Goal: Ask a question

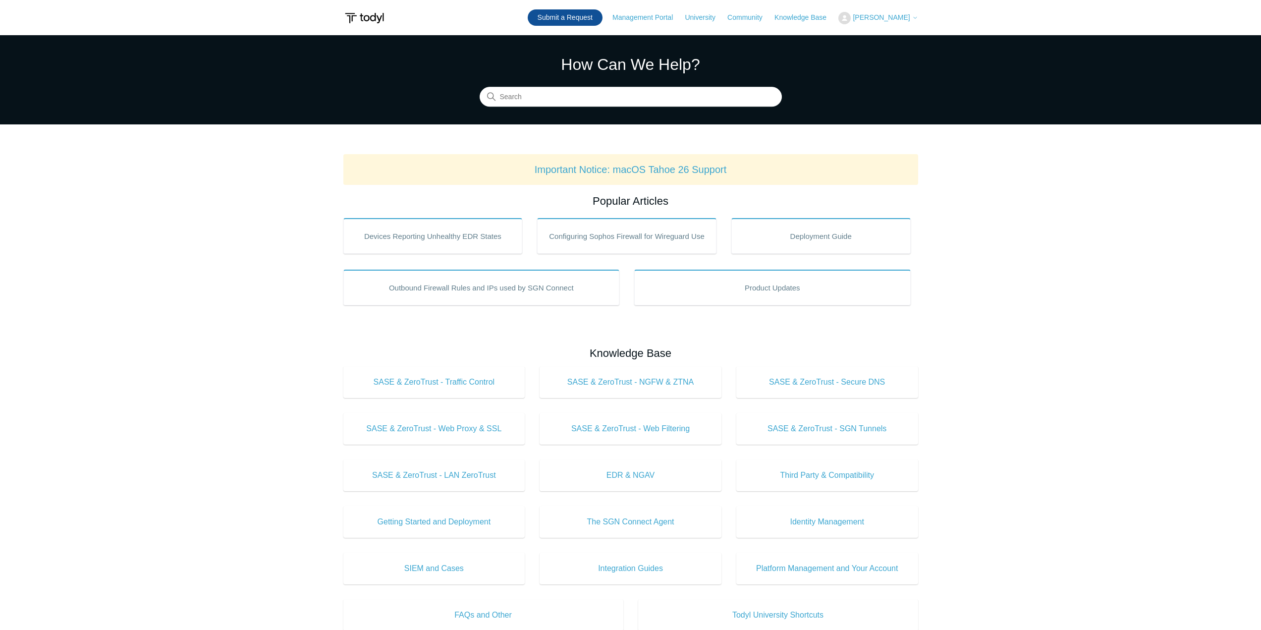
click at [566, 21] on link "Submit a Request" at bounding box center [565, 17] width 75 height 16
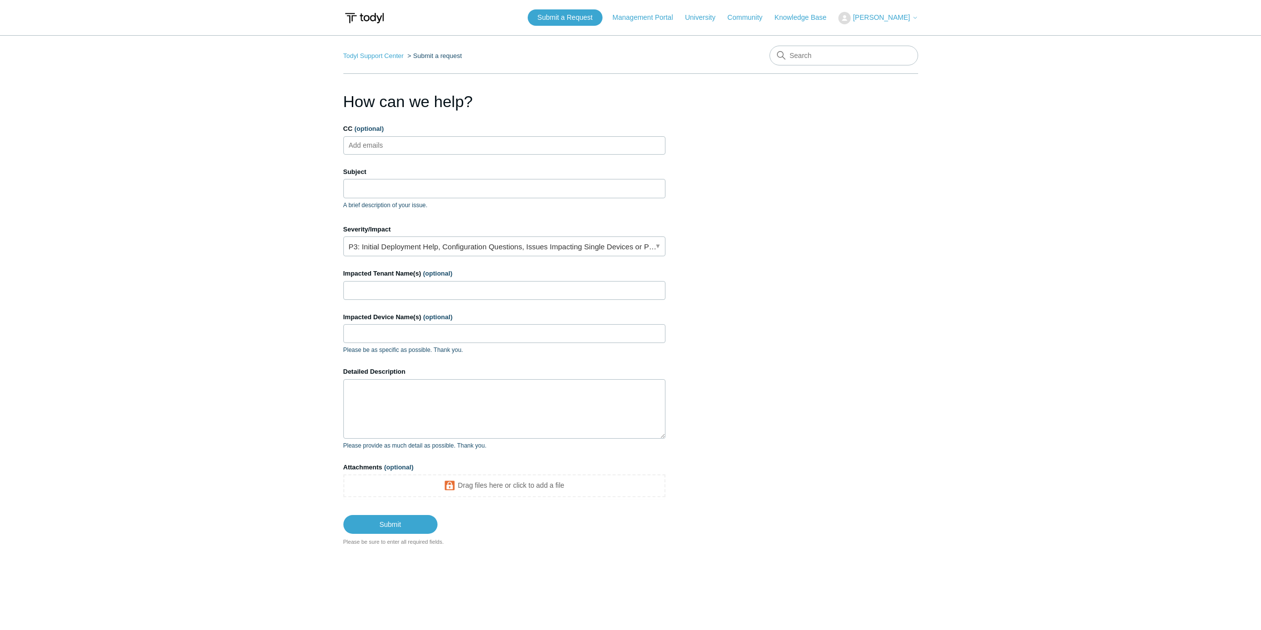
click at [369, 147] on input "CC (optional)" at bounding box center [374, 145] width 59 height 15
click at [366, 191] on input "Subject" at bounding box center [504, 188] width 322 height 19
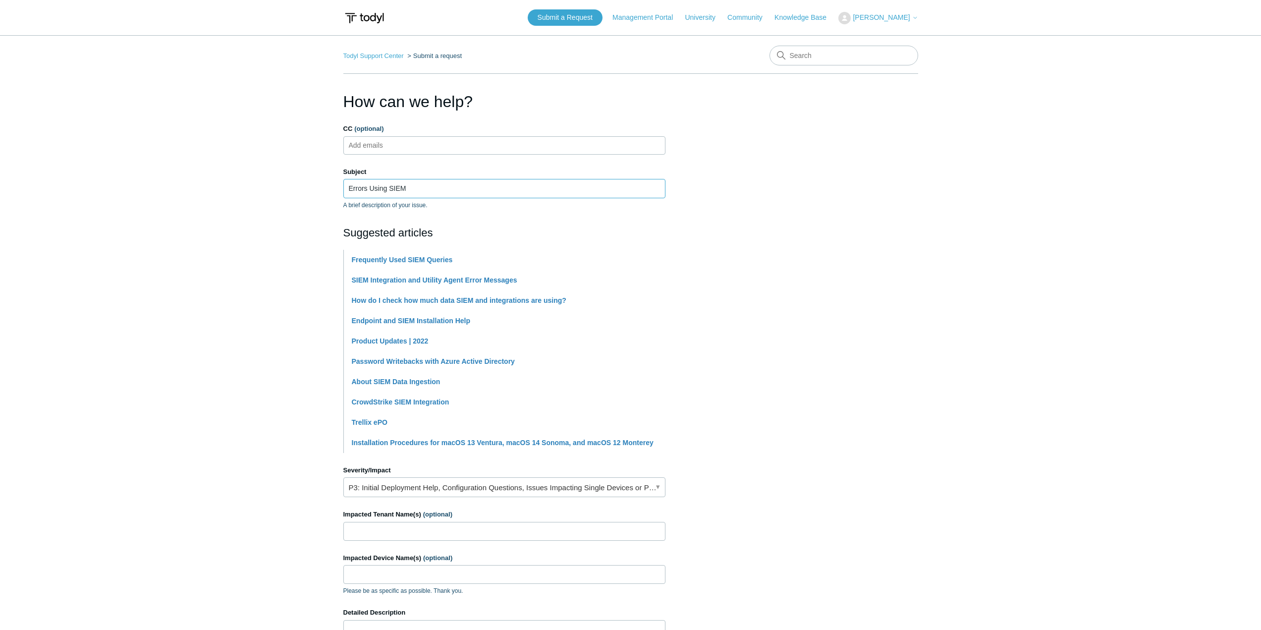
type input "Errors Using SIEM"
click at [243, 281] on main "Todyl Support Center Submit a request How can we help? CC (optional) Add emails…" at bounding box center [630, 411] width 1261 height 752
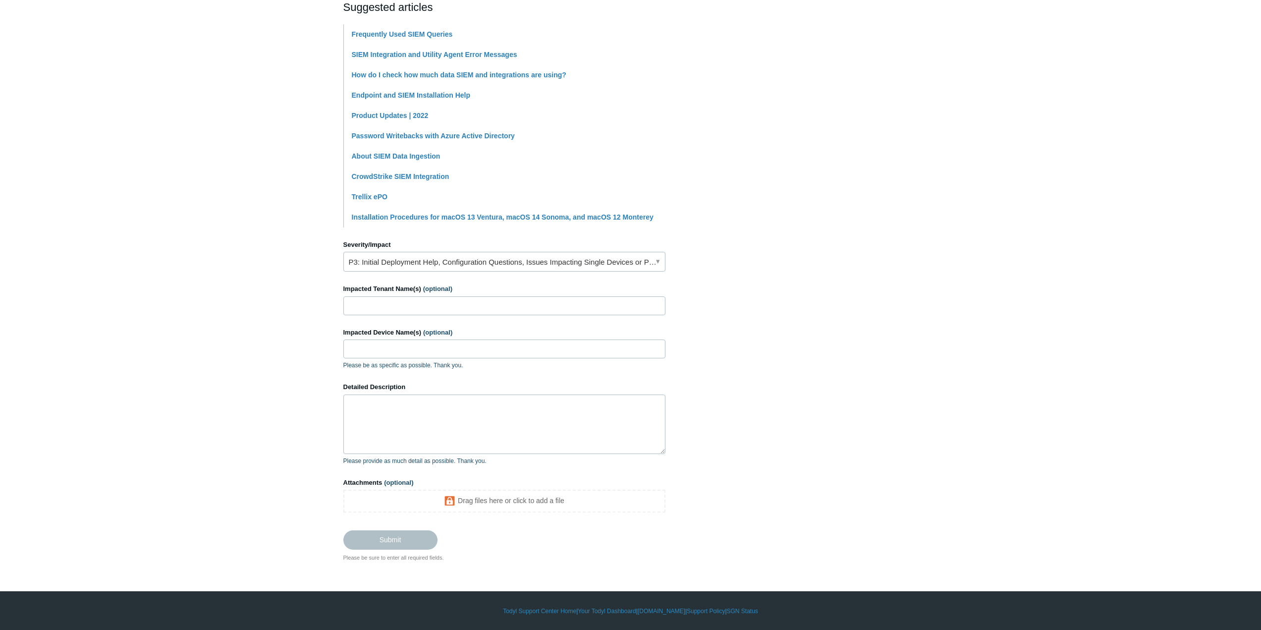
scroll to position [226, 0]
click at [389, 263] on link "P3: Initial Deployment Help, Configuration Questions, Issues Impacting Single D…" at bounding box center [504, 261] width 322 height 20
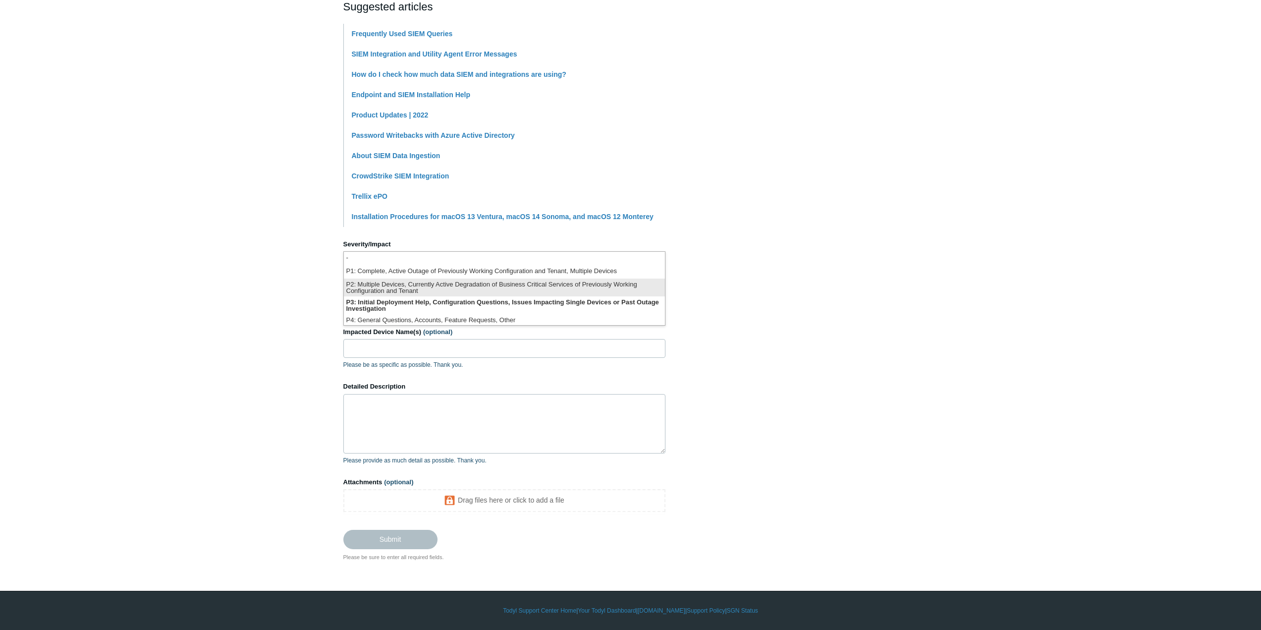
click at [414, 289] on li "P2: Multiple Devices, Currently Active Degradation of Business Critical Service…" at bounding box center [504, 287] width 321 height 18
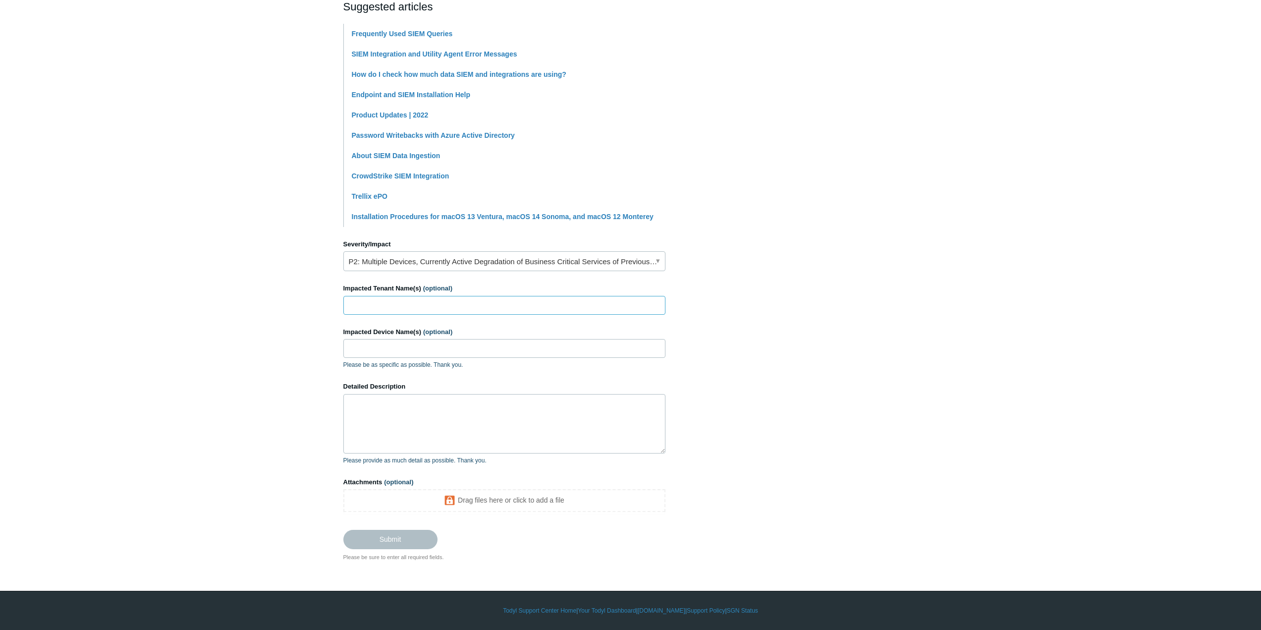
click at [413, 305] on input "Impacted Tenant Name(s) (optional)" at bounding box center [504, 305] width 322 height 19
type input "Sanctuary Wealth"
click at [409, 351] on input "Impacted Device Name(s) (optional)" at bounding box center [504, 348] width 322 height 19
click at [367, 428] on textarea "Detailed Description" at bounding box center [504, 423] width 322 height 59
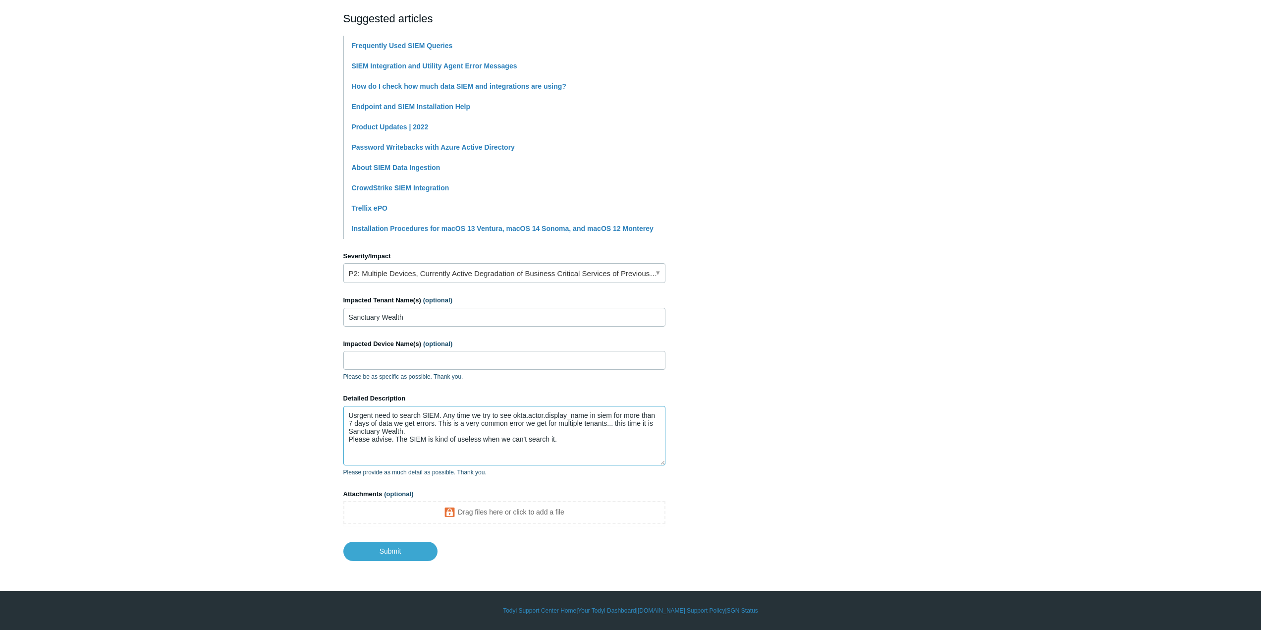
paste textarea
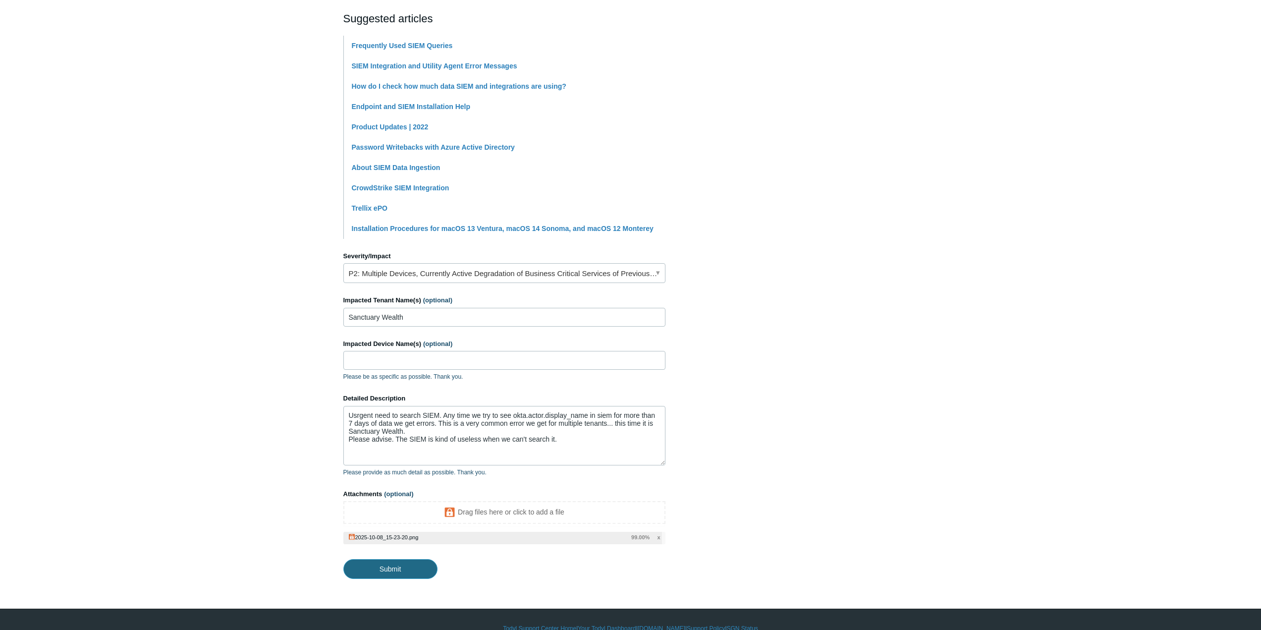
click at [387, 569] on input "Submit" at bounding box center [390, 569] width 94 height 20
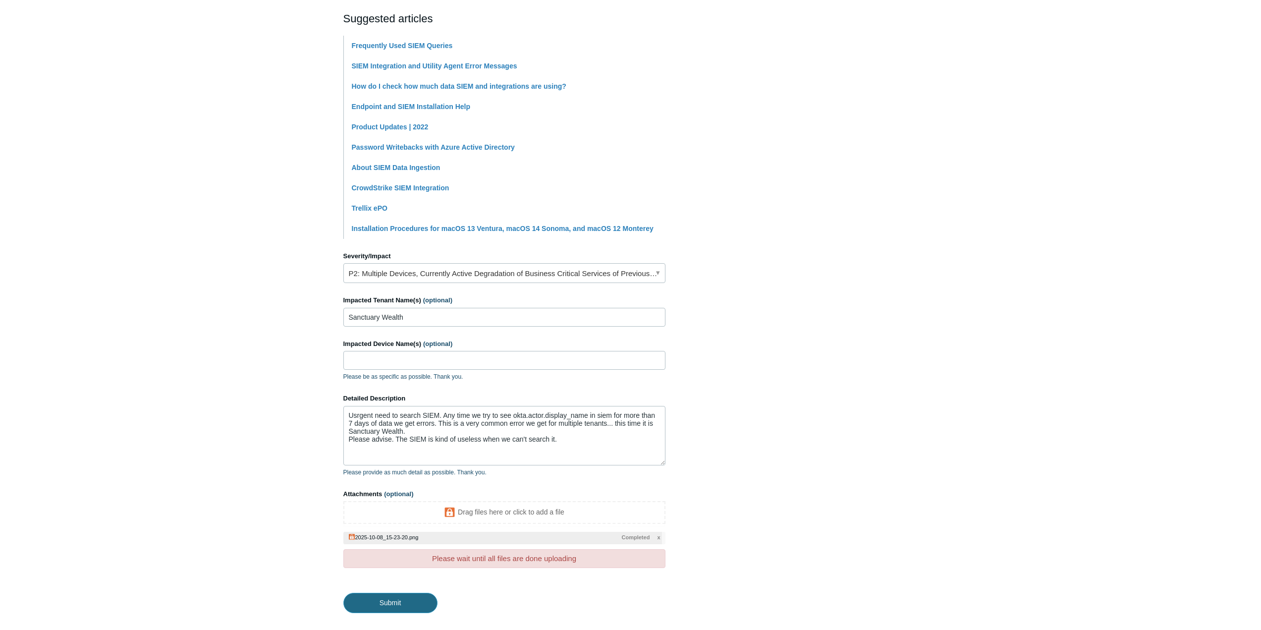
click at [398, 602] on input "Submit" at bounding box center [390, 603] width 94 height 20
type textarea "Usrgent need to search SIEM. Any time we try to see okta.actor.display_name in …"
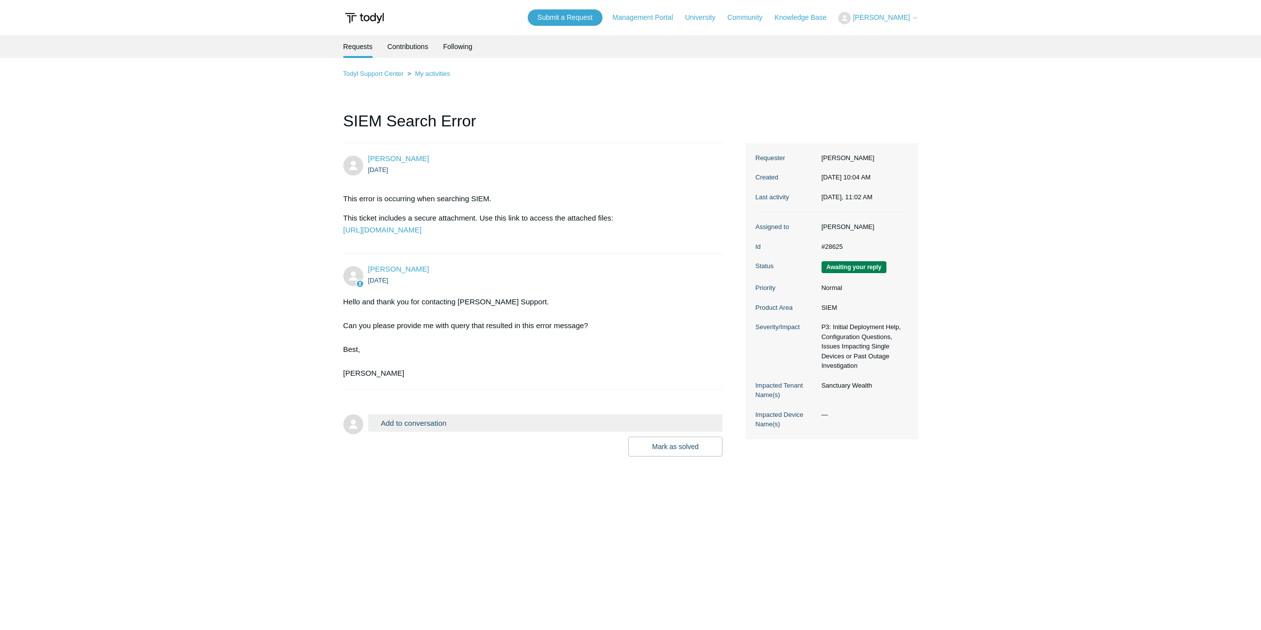
click at [419, 431] on button "Add to conversation" at bounding box center [545, 422] width 355 height 17
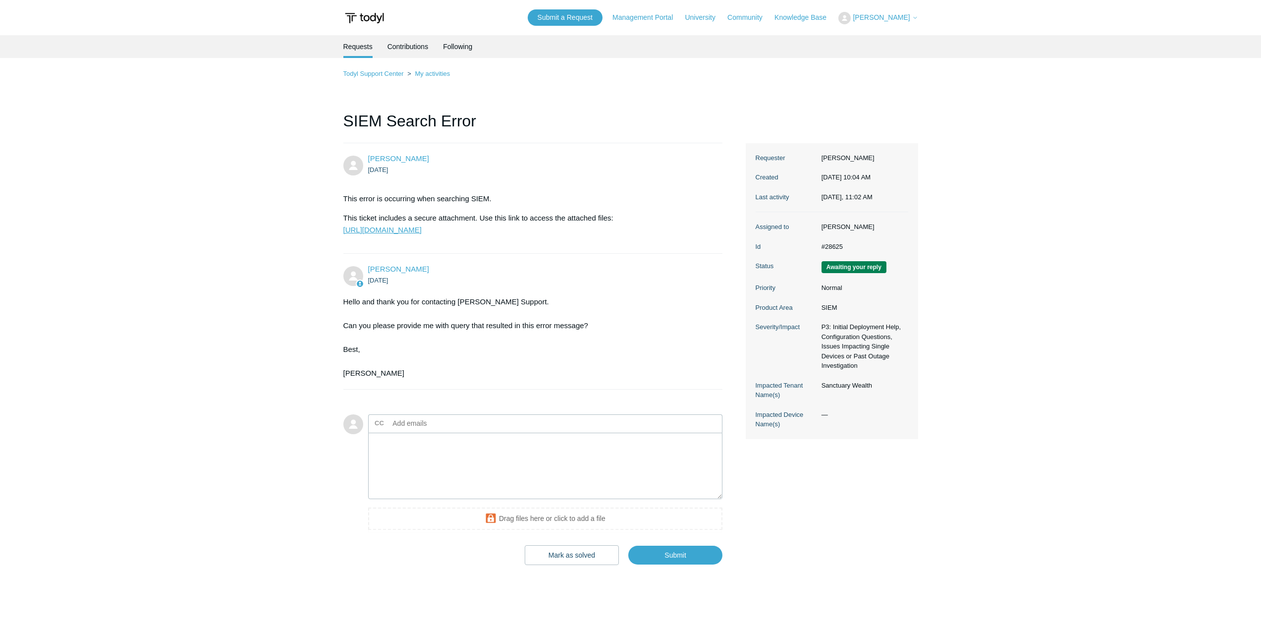
click at [396, 234] on link "https://todyl.sendsafely.com/receive/?thread=ZULW-W0NZ&packageCode=lCQzQ7NqsDT0…" at bounding box center [382, 229] width 78 height 8
